Goal: Task Accomplishment & Management: Use online tool/utility

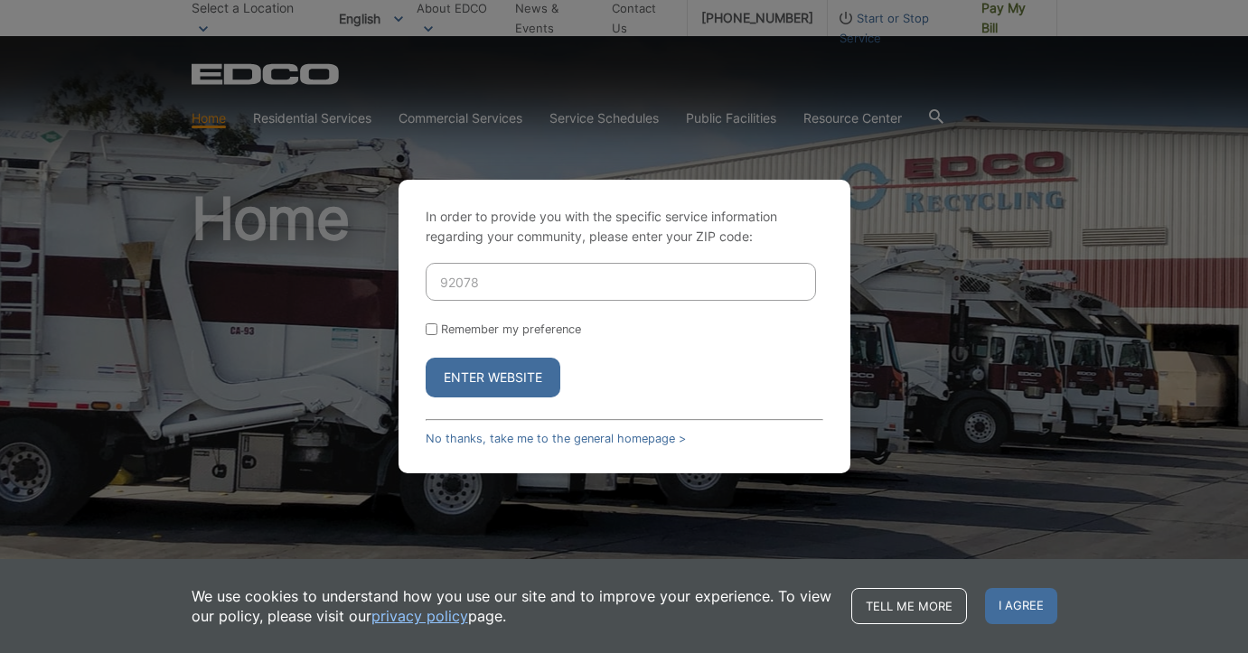
type input "92078"
click at [521, 378] on button "Enter Website" at bounding box center [493, 378] width 135 height 40
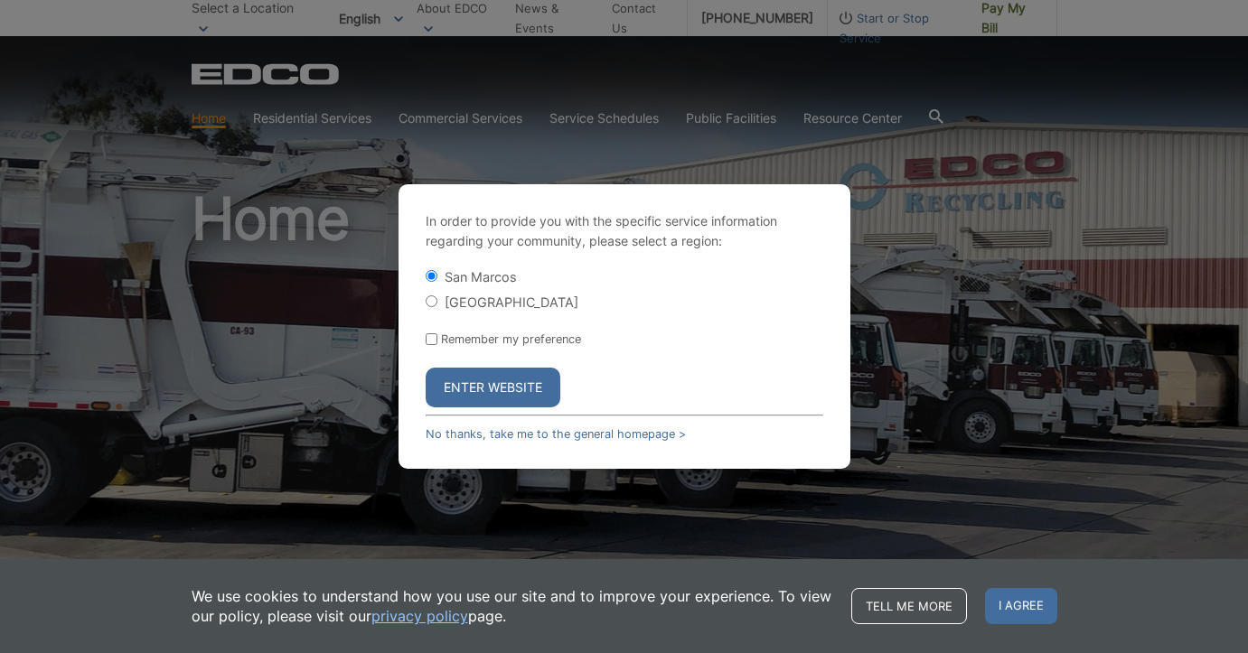
click at [523, 391] on button "Enter Website" at bounding box center [493, 388] width 135 height 40
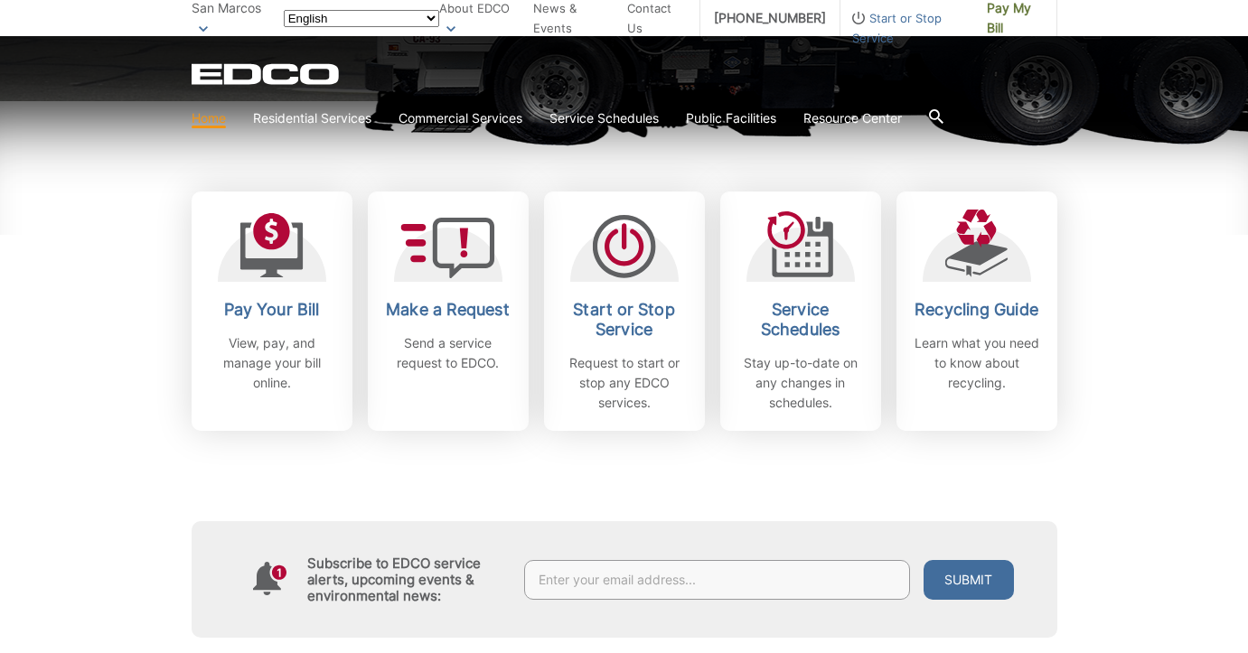
scroll to position [486, 0]
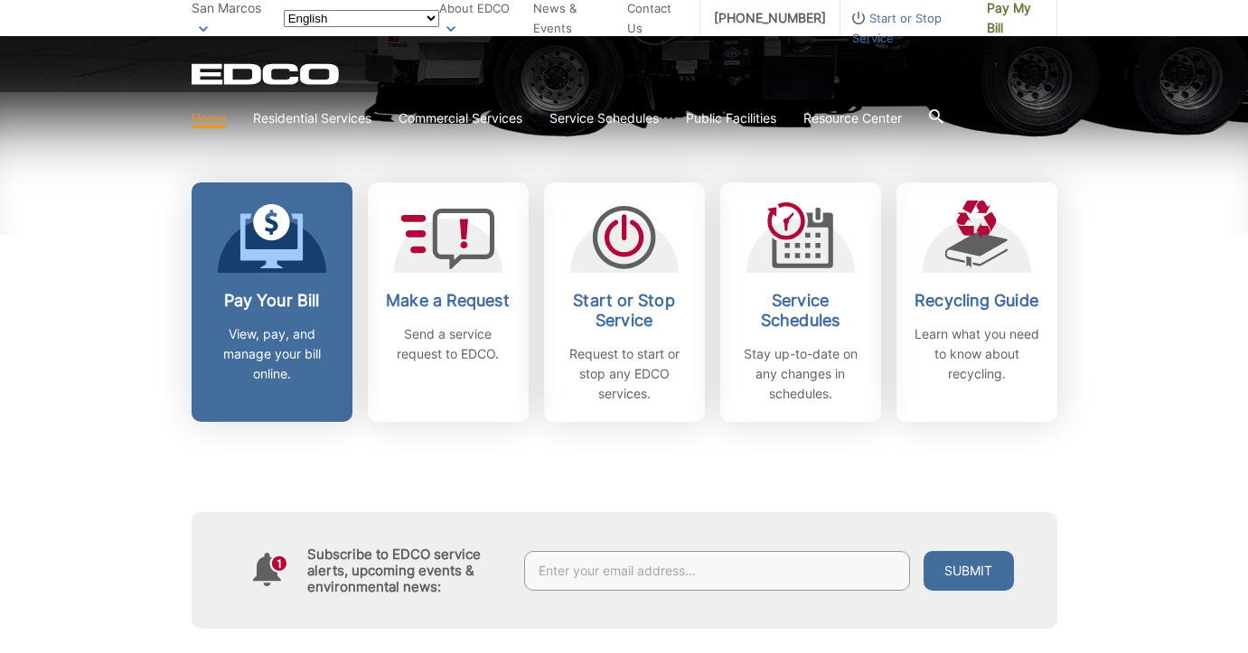
click at [253, 267] on icon at bounding box center [270, 236] width 63 height 65
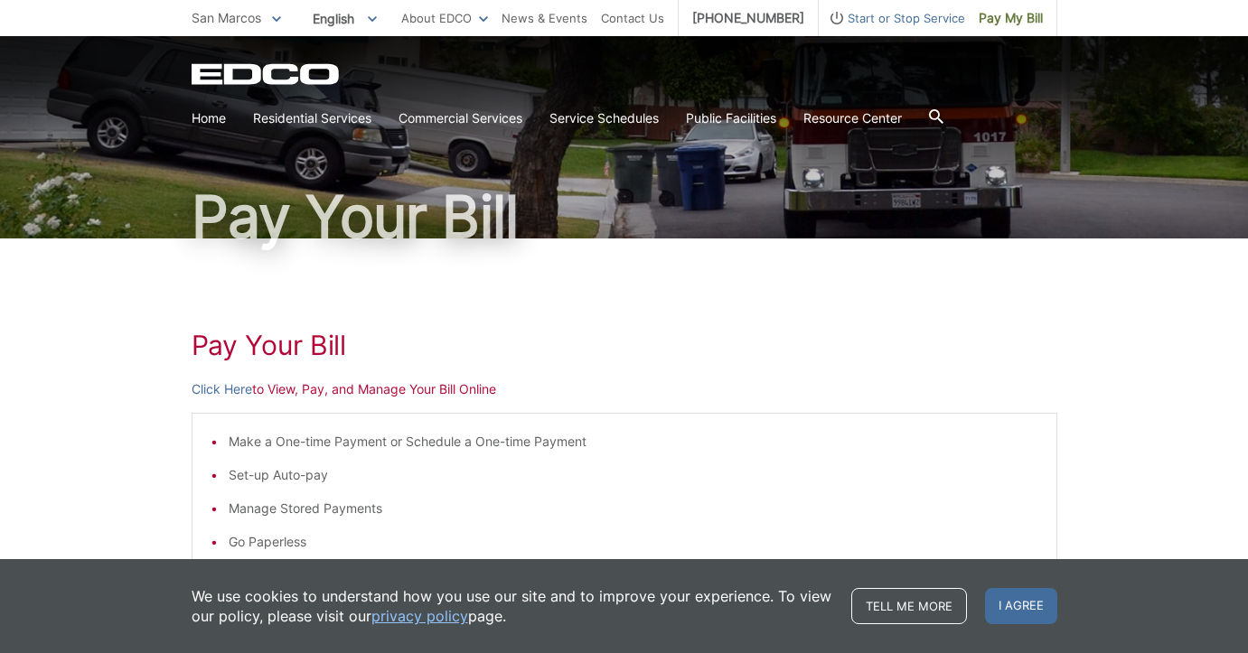
scroll to position [430, 0]
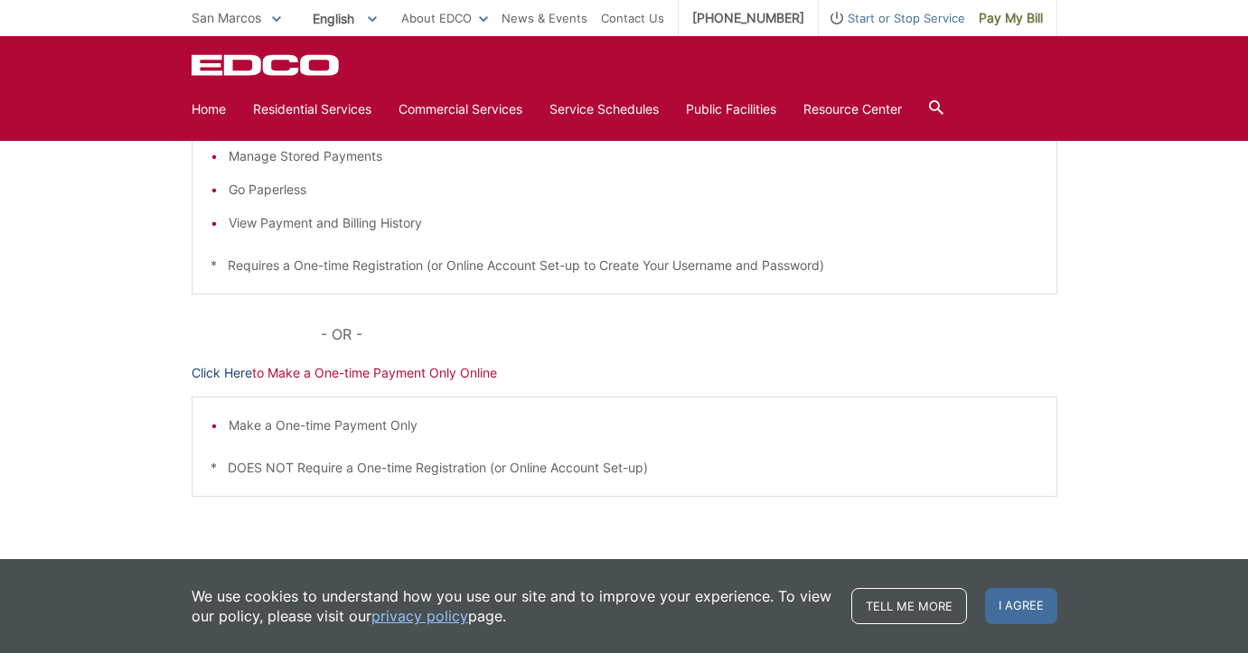
click at [229, 378] on link "Click Here" at bounding box center [222, 373] width 61 height 20
